Goal: Task Accomplishment & Management: Use online tool/utility

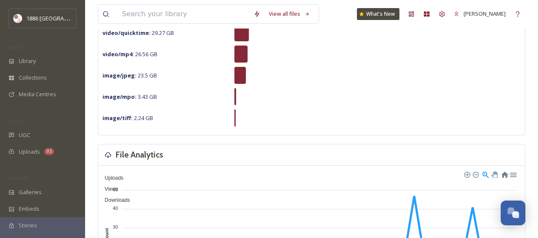
scroll to position [128, 0]
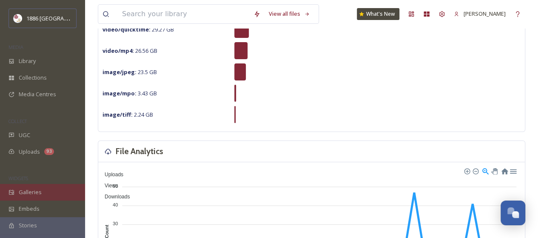
click at [46, 193] on div "Galleries" at bounding box center [42, 192] width 85 height 17
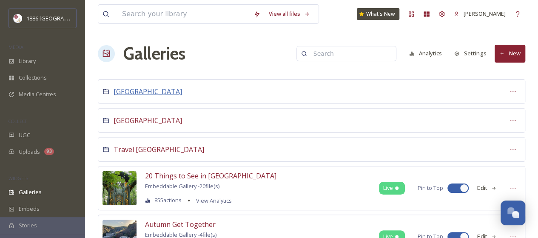
click at [132, 90] on span "[GEOGRAPHIC_DATA]" at bounding box center [147, 91] width 68 height 9
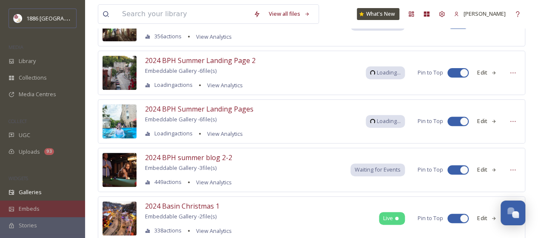
scroll to position [170, 0]
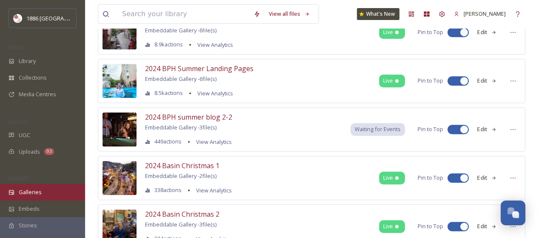
click at [35, 193] on span "Galleries" at bounding box center [30, 192] width 23 height 8
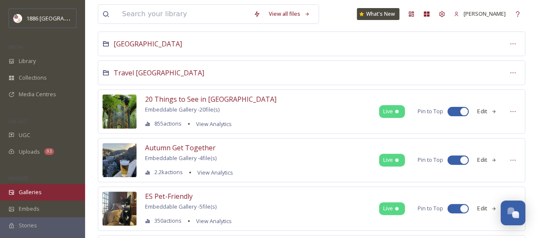
scroll to position [85, 0]
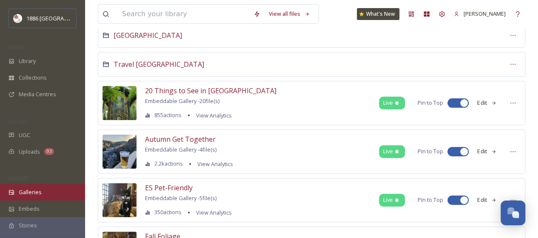
click at [33, 191] on span "Galleries" at bounding box center [30, 192] width 23 height 8
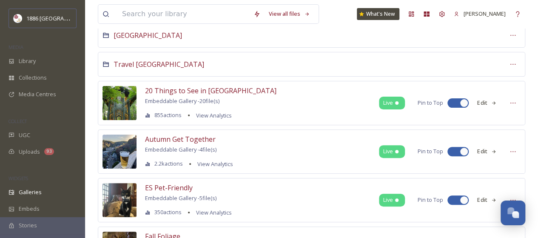
scroll to position [0, 0]
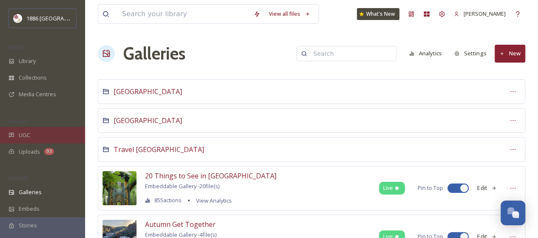
click at [33, 130] on div "UGC" at bounding box center [42, 135] width 85 height 17
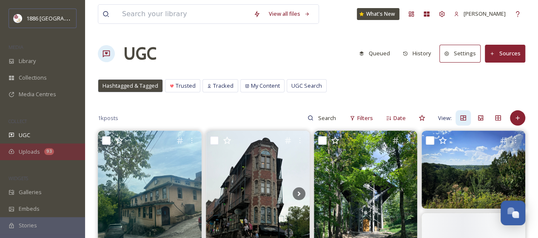
click at [37, 148] on span "Uploads" at bounding box center [29, 151] width 21 height 8
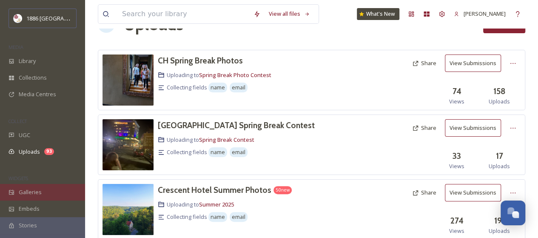
scroll to position [43, 0]
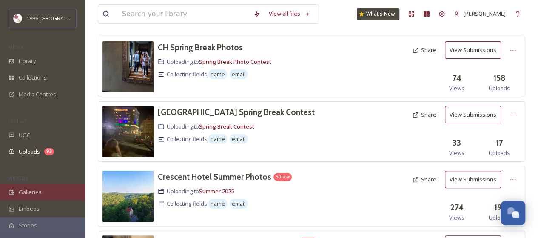
click at [35, 188] on span "Galleries" at bounding box center [30, 192] width 23 height 8
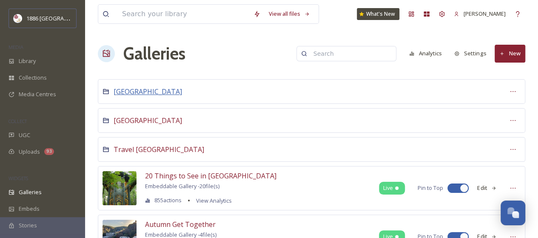
click at [140, 95] on span "[GEOGRAPHIC_DATA]" at bounding box center [147, 91] width 68 height 9
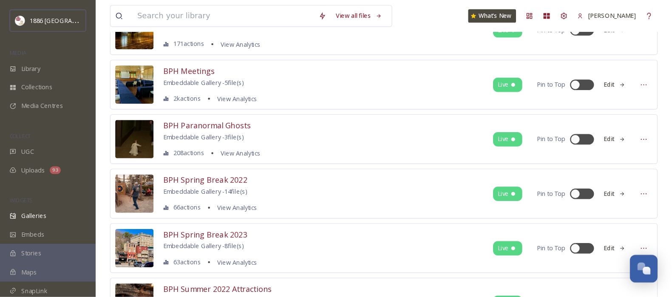
scroll to position [2162, 0]
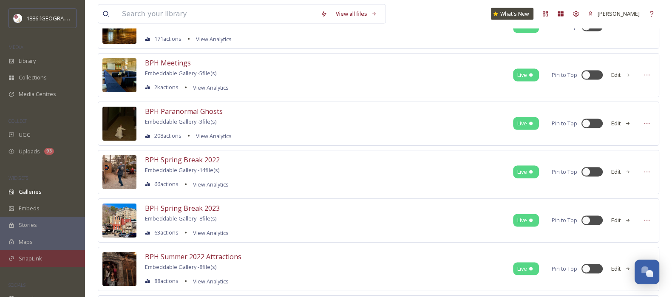
click at [28, 237] on span "SnapLink" at bounding box center [30, 259] width 23 height 8
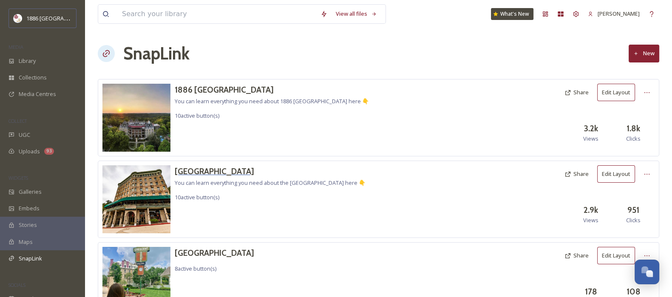
click at [219, 169] on h3 "[GEOGRAPHIC_DATA]" at bounding box center [270, 171] width 191 height 12
click at [234, 88] on h3 "1886 [GEOGRAPHIC_DATA]" at bounding box center [272, 90] width 194 height 12
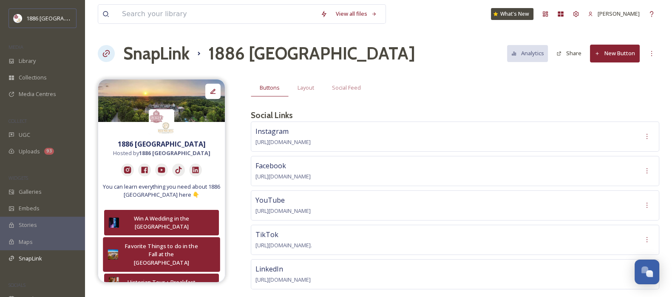
click at [170, 237] on div "Favorite Things to do in the Fall at the [GEOGRAPHIC_DATA]" at bounding box center [161, 254] width 78 height 25
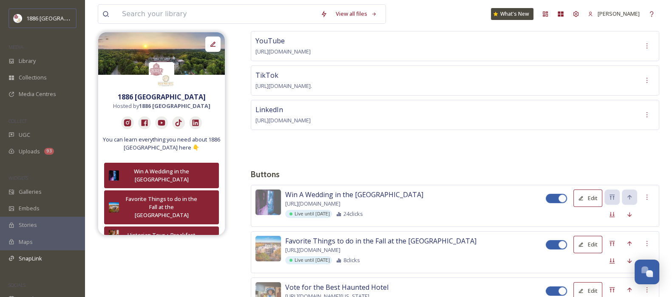
scroll to position [212, 0]
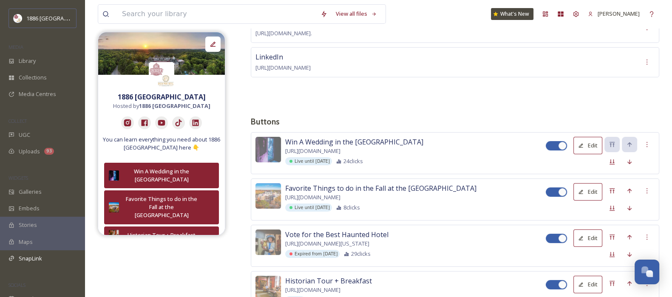
click at [544, 199] on button "Edit" at bounding box center [587, 191] width 29 height 17
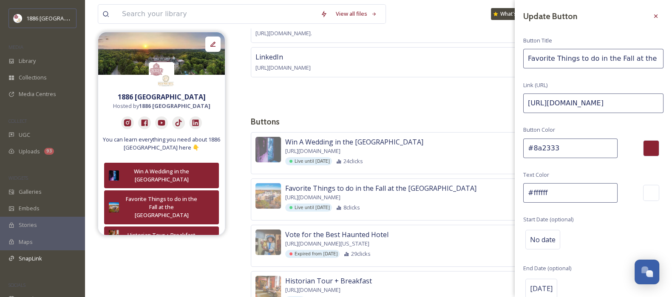
click at [544, 58] on input "Favorite Things to do in the Fall at the [GEOGRAPHIC_DATA]" at bounding box center [593, 59] width 140 height 20
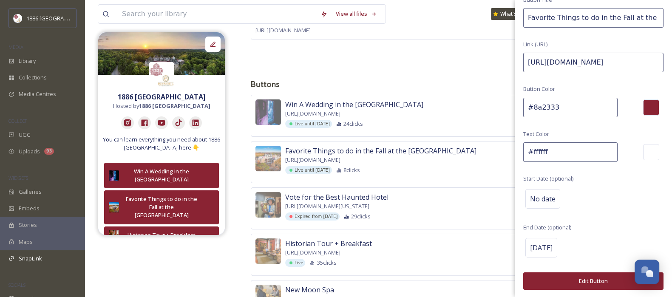
scroll to position [266, 0]
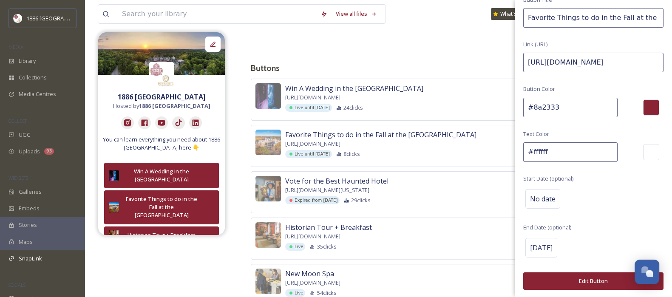
type input "Favorite Things to do in the Fall at the [GEOGRAPHIC_DATA]"
click at [544, 237] on button "Edit Button" at bounding box center [593, 280] width 140 height 17
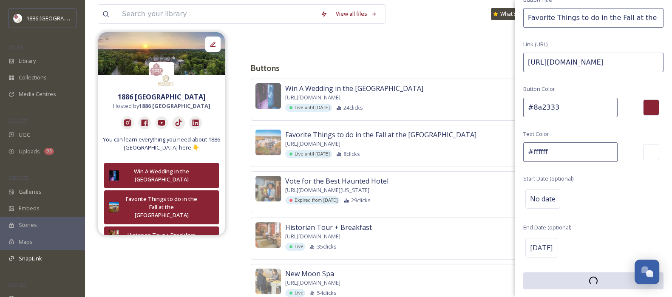
scroll to position [40, 0]
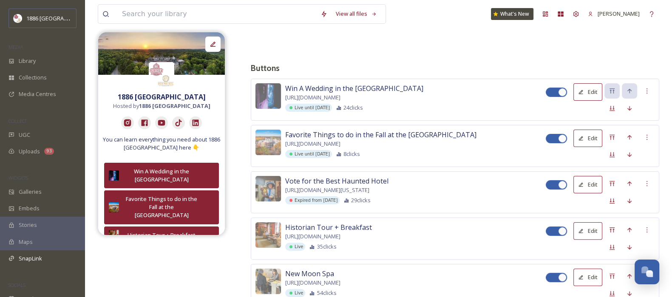
click at [335, 136] on span "Favorite Things to do in the Fall at the [GEOGRAPHIC_DATA]" at bounding box center [380, 135] width 191 height 10
